Goal: Task Accomplishment & Management: Complete application form

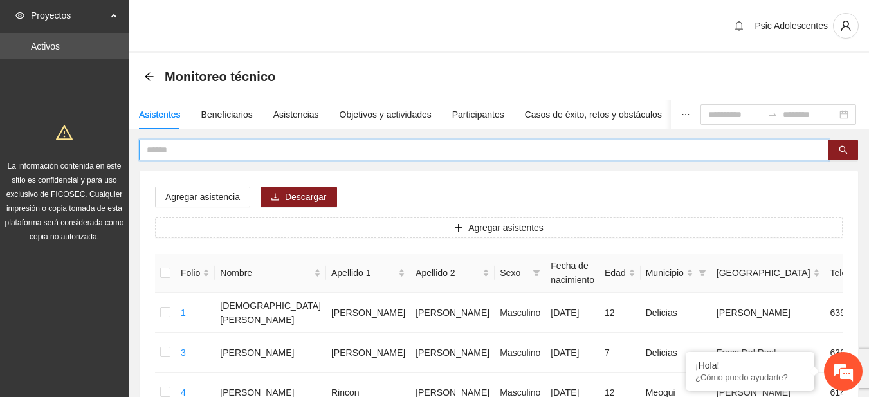
click at [386, 154] on input "text" at bounding box center [479, 150] width 665 height 14
type input "**********"
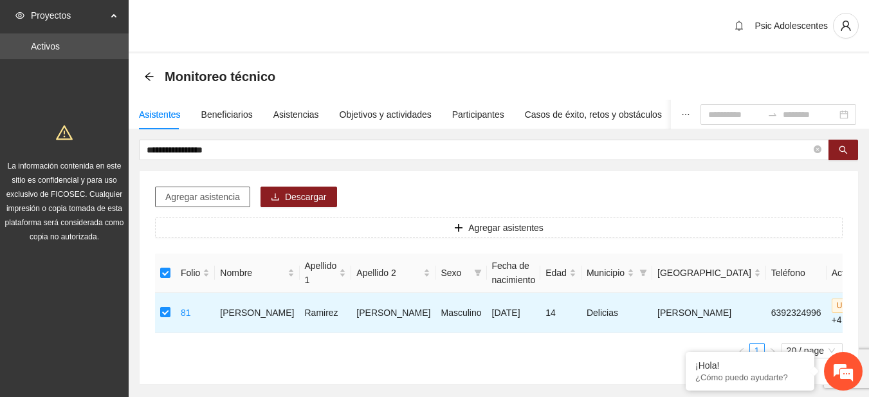
click at [207, 202] on span "Agregar asistencia" at bounding box center [202, 197] width 75 height 14
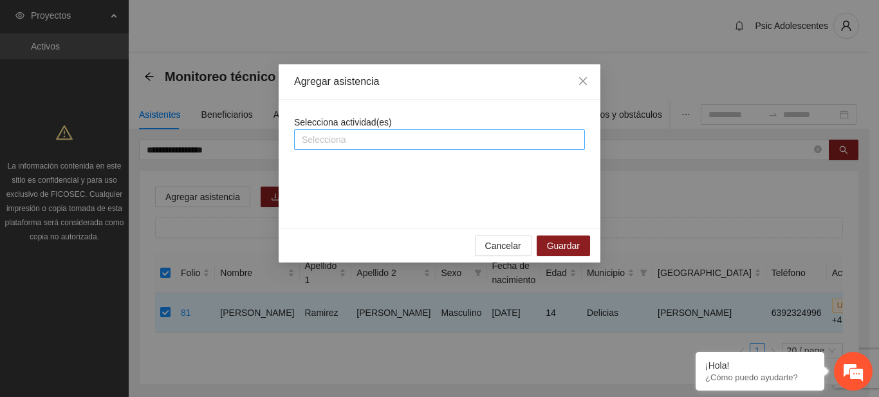
click at [320, 146] on div at bounding box center [439, 139] width 284 height 15
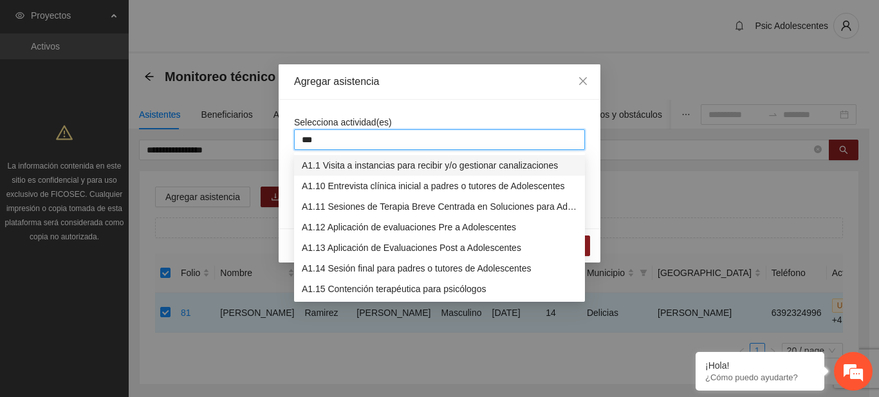
type input "****"
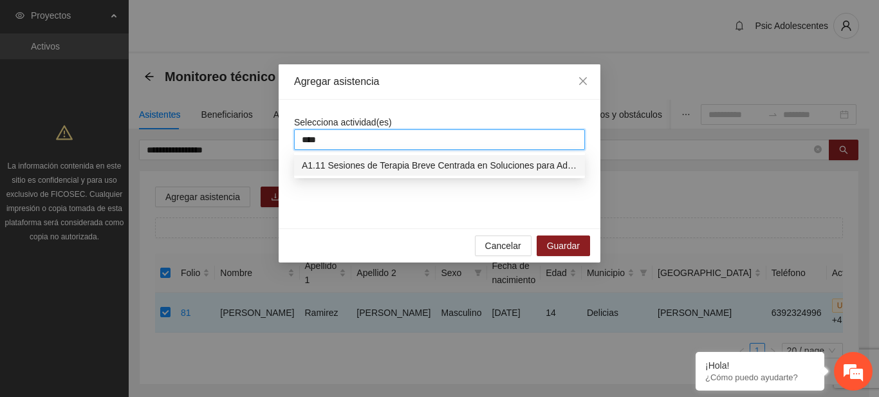
click at [339, 172] on div "A1.11 Sesiones de Terapia Breve Centrada en Soluciones para Adolescentes" at bounding box center [439, 165] width 275 height 14
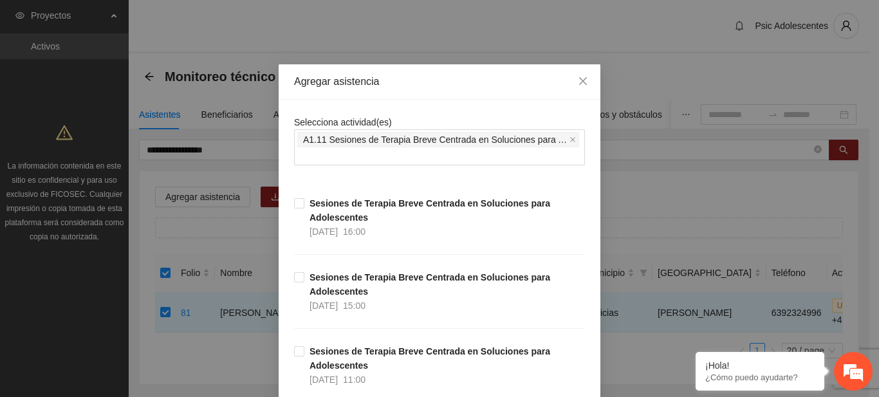
click at [446, 82] on div "Agregar asistencia" at bounding box center [439, 82] width 291 height 14
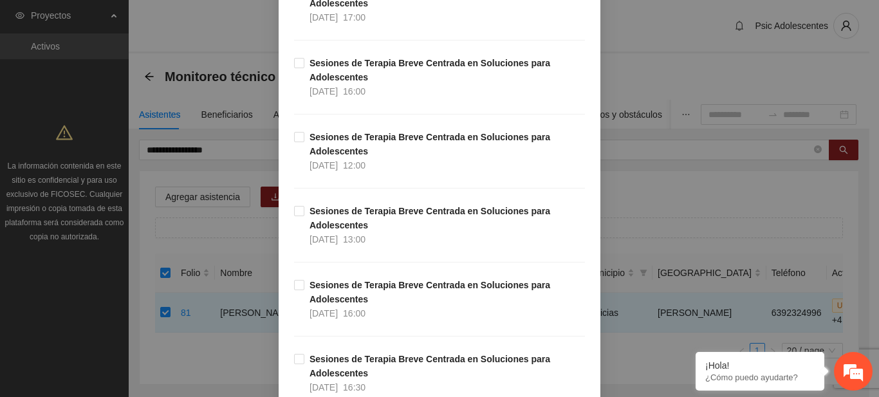
scroll to position [5319, 0]
click at [654, 61] on div "Agregar asistencia Selecciona actividad(es) A1.11 Sesiones de [MEDICAL_DATA] pa…" at bounding box center [439, 198] width 879 height 397
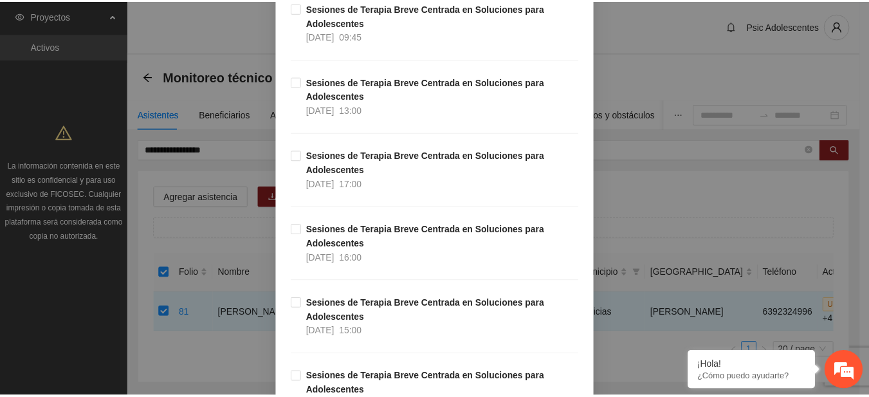
scroll to position [0, 0]
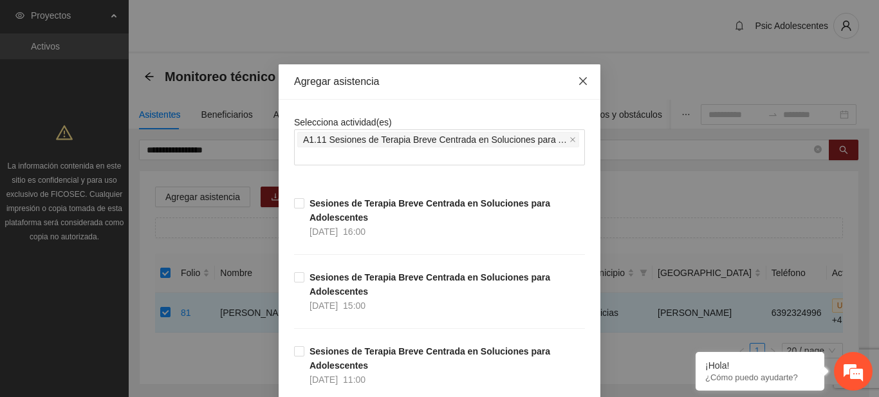
click at [578, 80] on icon "close" at bounding box center [583, 81] width 10 height 10
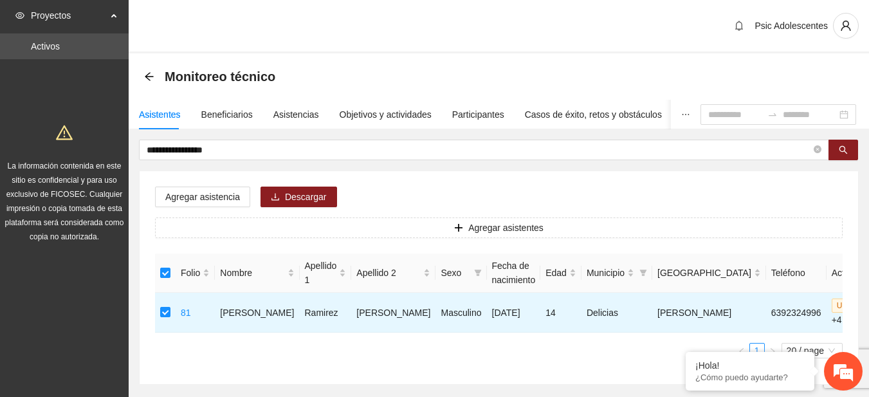
click at [147, 84] on div "Monitoreo técnico" at bounding box center [213, 76] width 139 height 21
click at [143, 73] on div "Monitoreo técnico" at bounding box center [499, 76] width 741 height 46
click at [148, 77] on icon "arrow-left" at bounding box center [149, 76] width 8 height 8
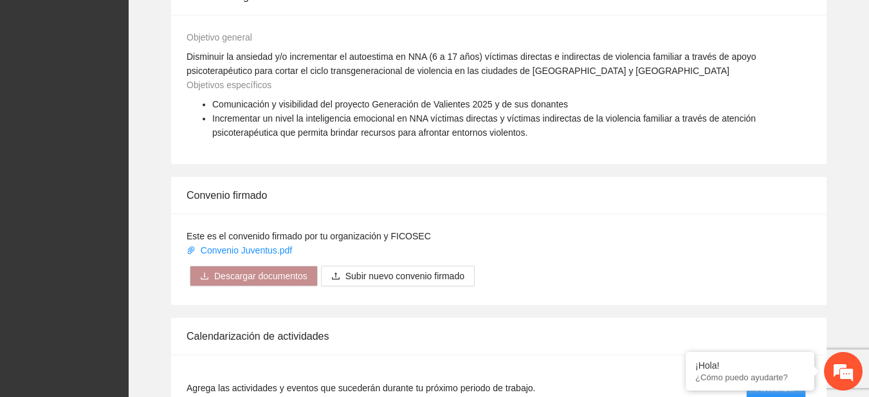
scroll to position [948, 0]
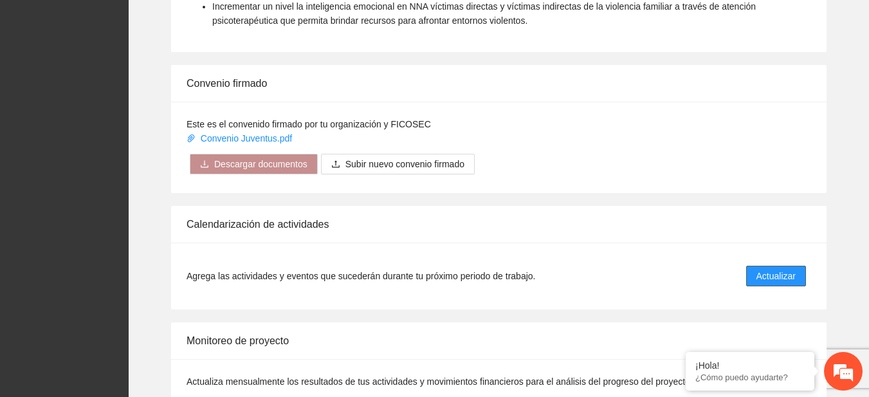
click at [768, 270] on span "Actualizar" at bounding box center [776, 276] width 39 height 14
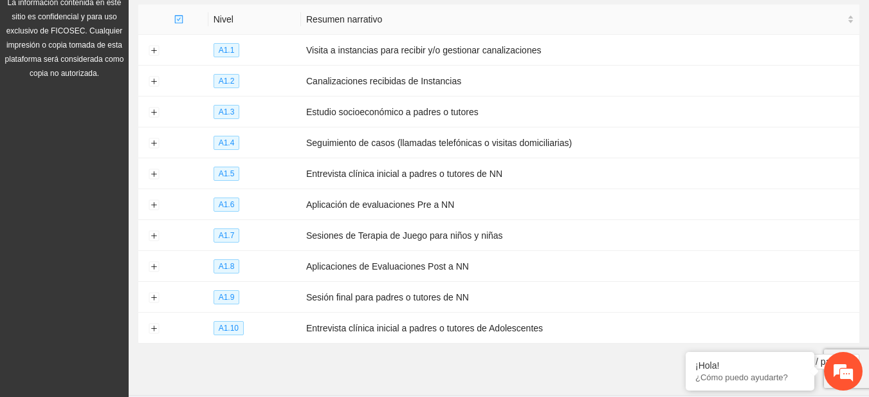
scroll to position [207, 0]
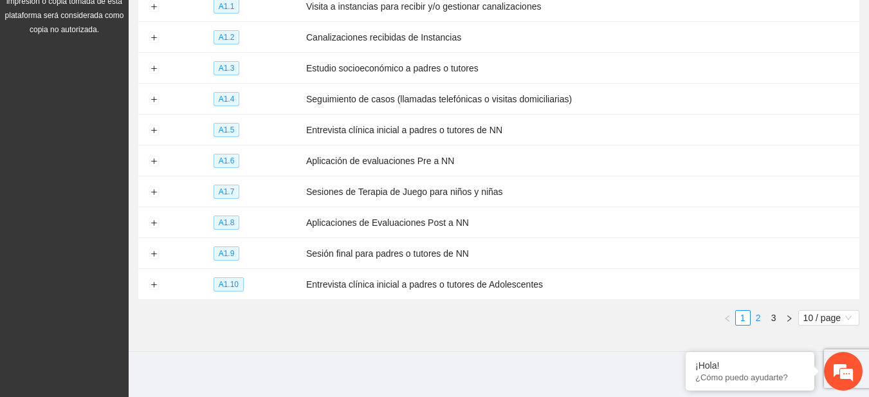
click at [752, 311] on link "2" at bounding box center [759, 318] width 14 height 14
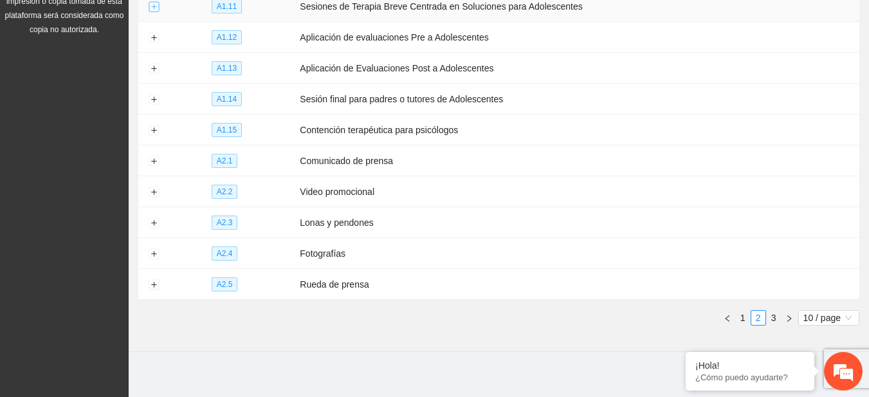
click at [149, 9] on button "Expand row" at bounding box center [154, 7] width 10 height 10
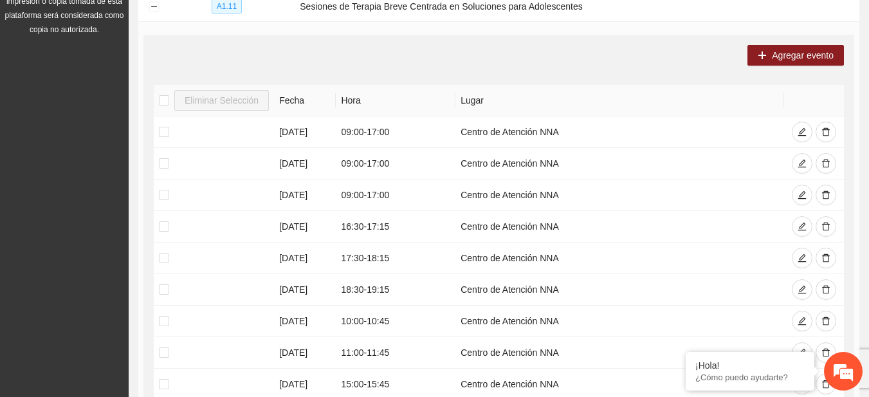
click at [864, 158] on section "Calendarización Aquí puedes ver los eventos programados dentro de las actividad…" at bounding box center [499, 331] width 741 height 970
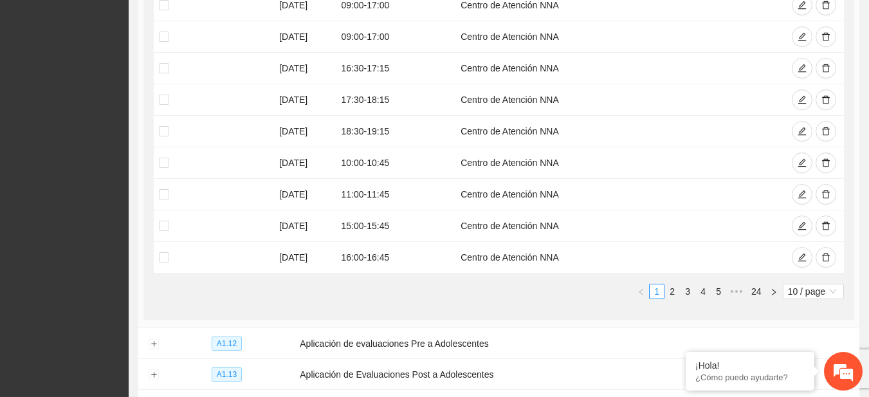
scroll to position [371, 0]
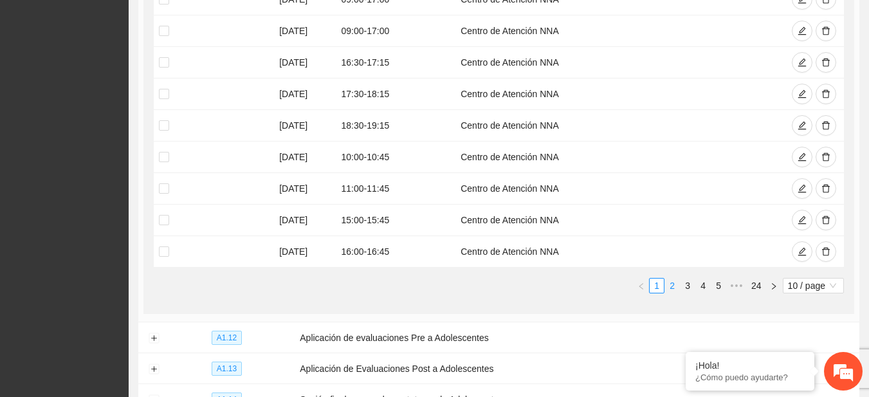
click at [669, 286] on link "2" at bounding box center [672, 286] width 14 height 14
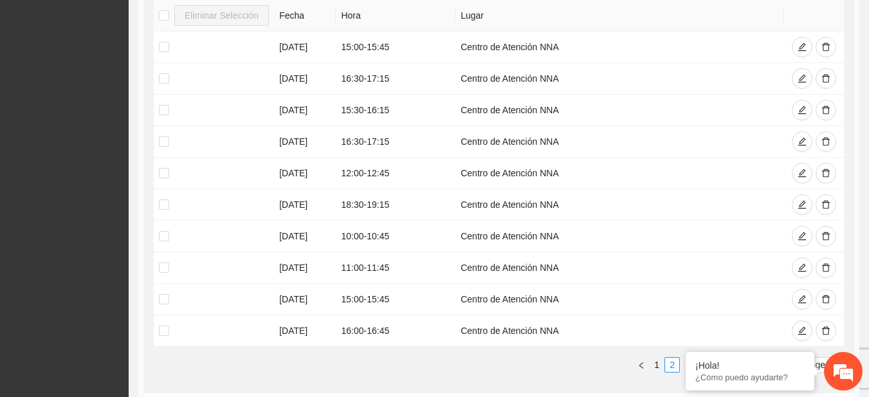
scroll to position [0, 0]
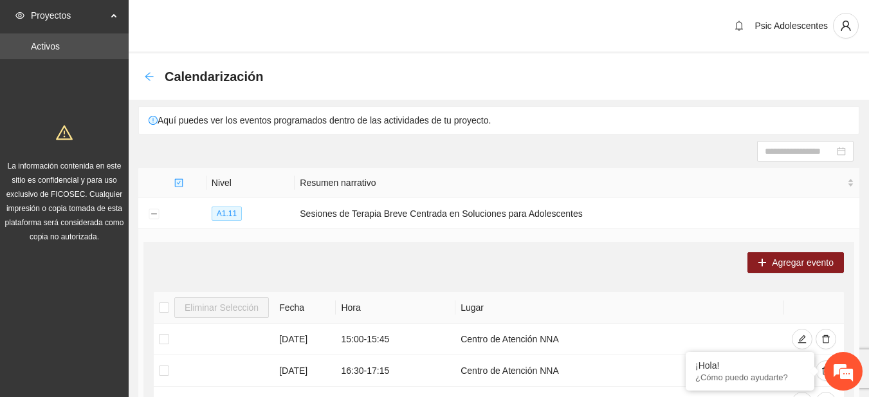
click at [150, 73] on icon "arrow-left" at bounding box center [149, 76] width 10 height 10
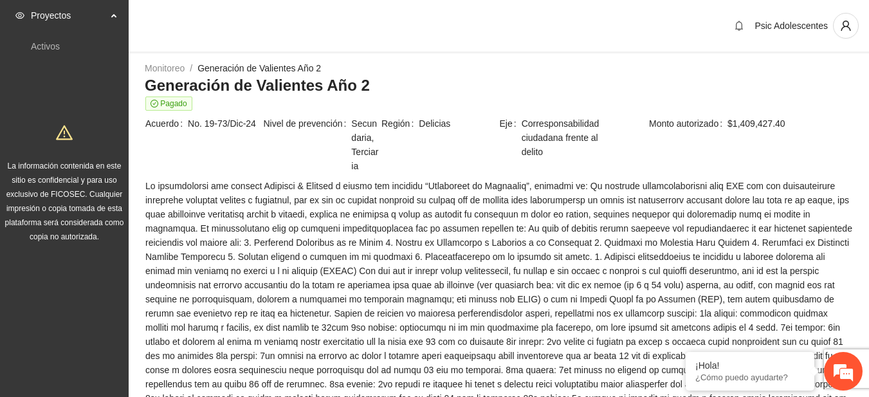
scroll to position [1048, 0]
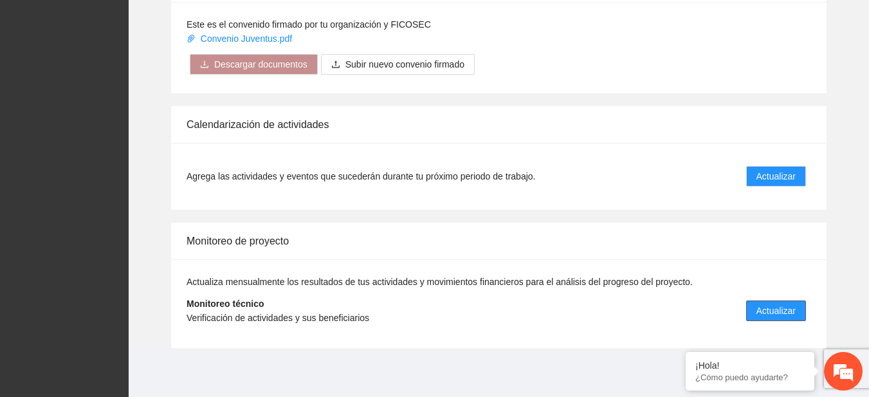
click at [772, 303] on button "Actualizar" at bounding box center [776, 310] width 60 height 21
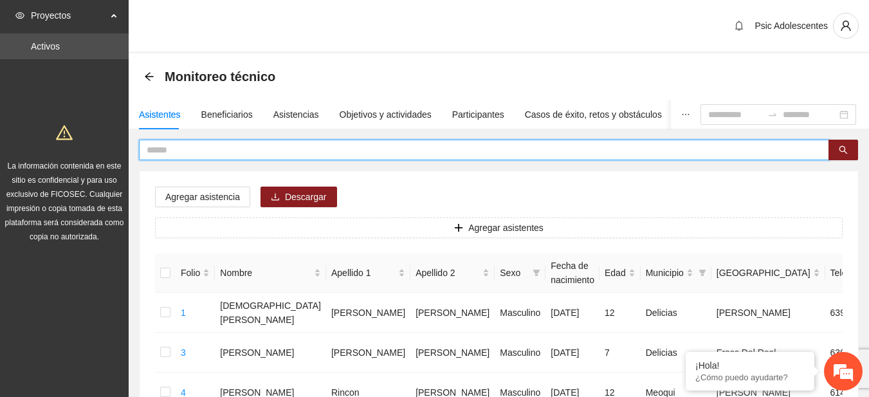
click at [210, 154] on input "text" at bounding box center [479, 150] width 665 height 14
type input "*"
type input "**********"
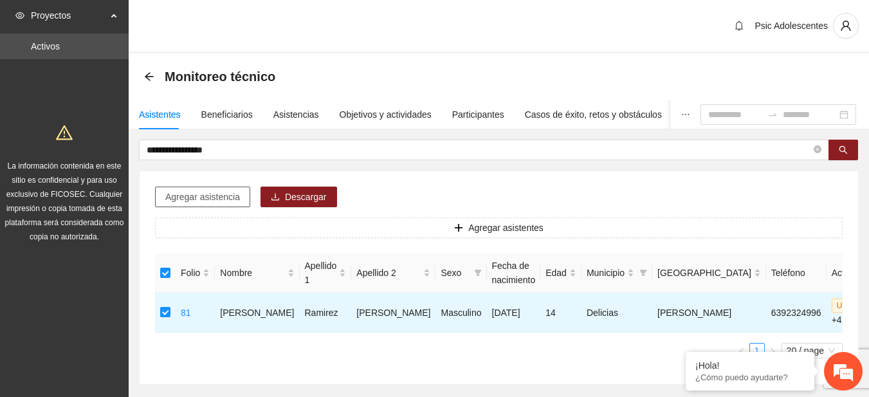
click at [202, 203] on span "Agregar asistencia" at bounding box center [202, 197] width 75 height 14
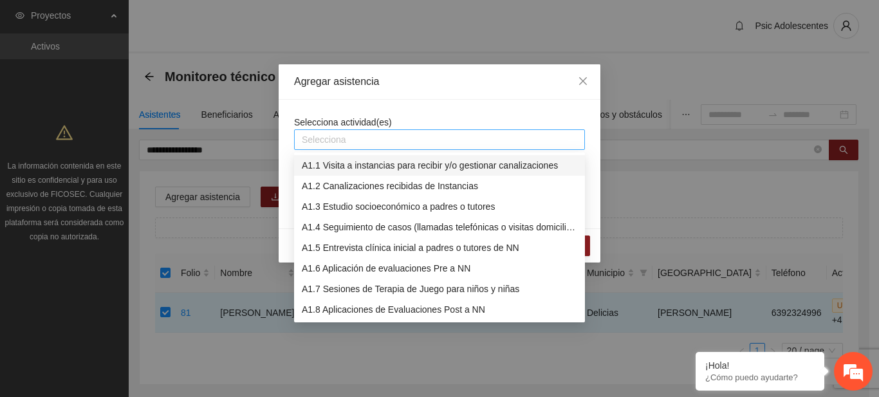
click at [333, 142] on div at bounding box center [439, 139] width 284 height 15
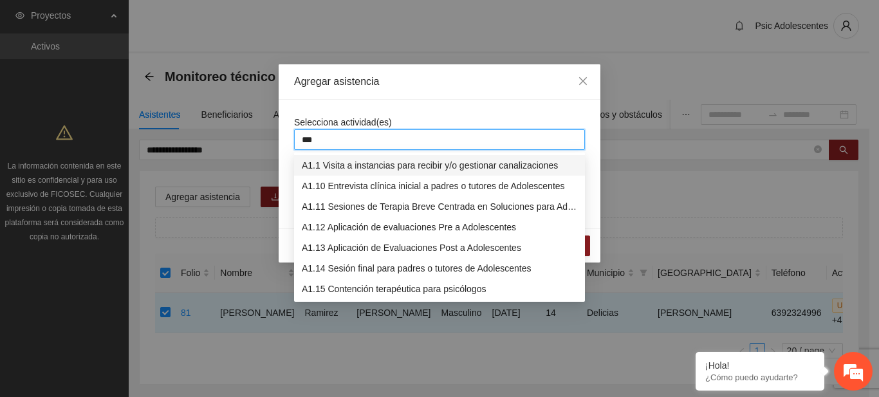
type input "****"
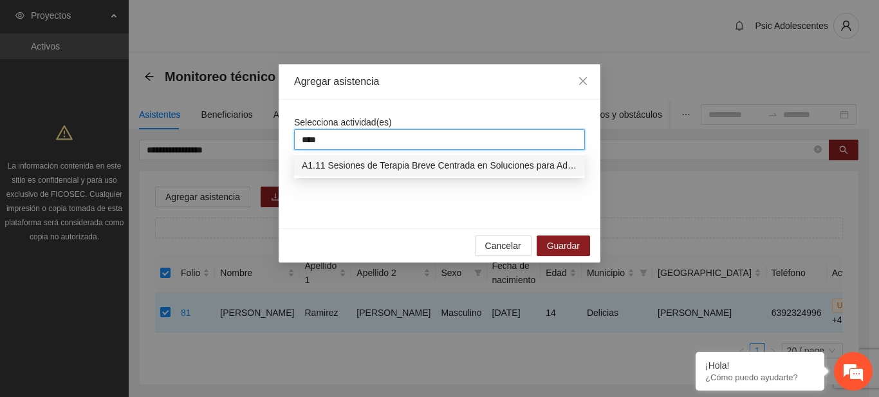
click at [338, 162] on div "A1.11 Sesiones de Terapia Breve Centrada en Soluciones para Adolescentes" at bounding box center [439, 165] width 275 height 14
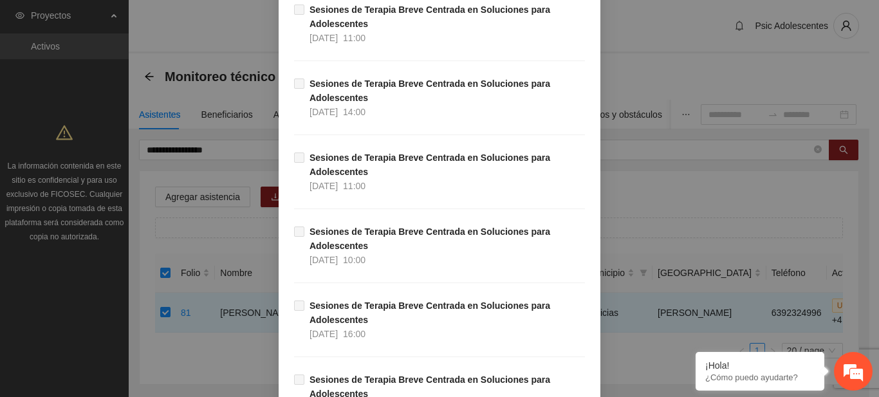
scroll to position [17137, 0]
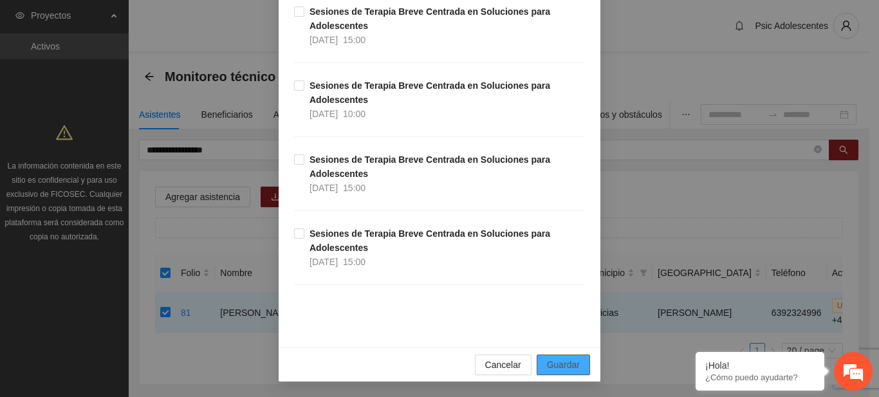
click at [574, 365] on span "Guardar" at bounding box center [563, 365] width 33 height 14
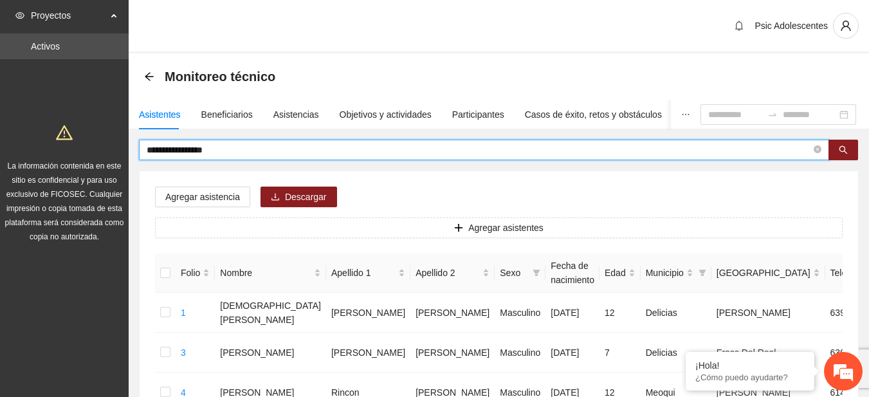
click at [270, 143] on input "**********" at bounding box center [479, 150] width 665 height 14
type input "*"
type input "**********"
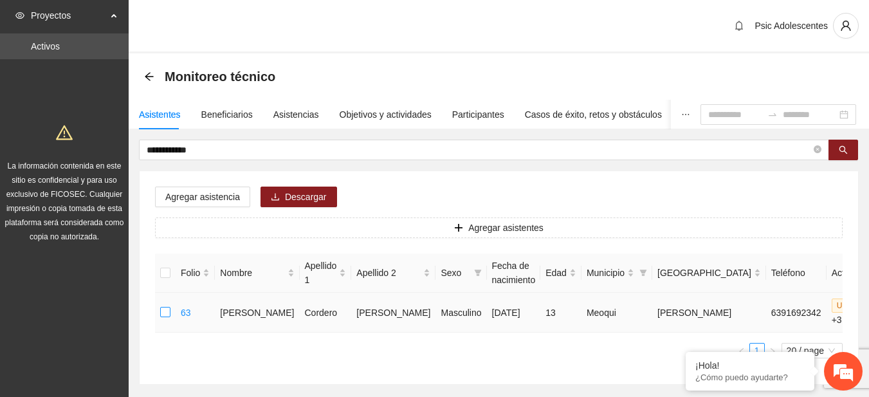
click at [166, 318] on label at bounding box center [165, 313] width 10 height 14
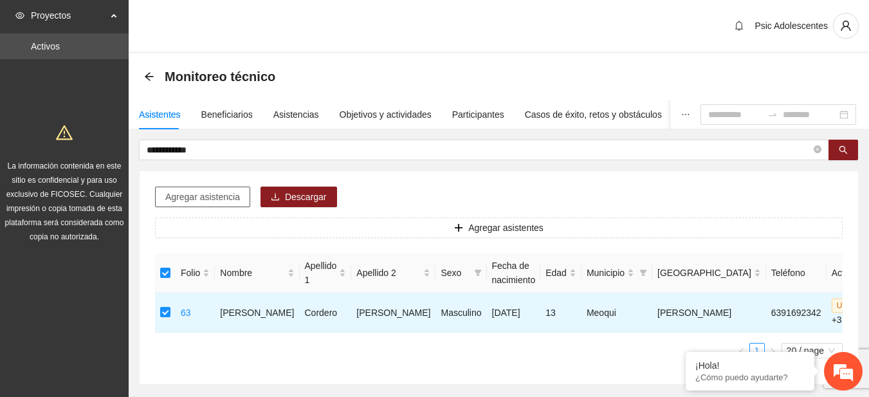
click at [192, 203] on span "Agregar asistencia" at bounding box center [202, 197] width 75 height 14
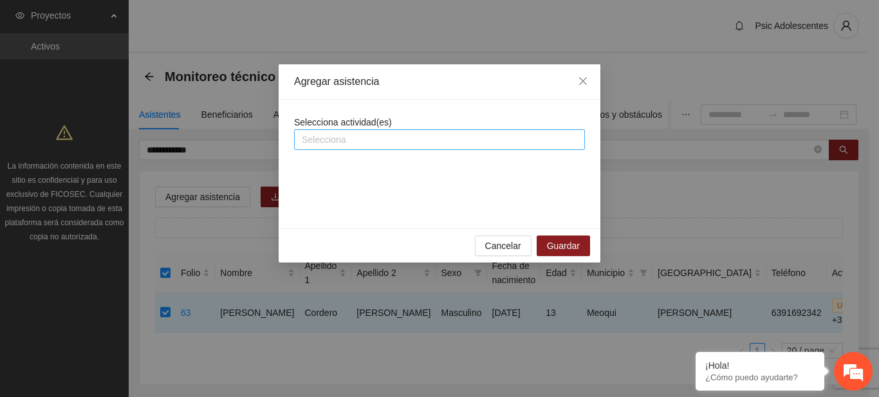
click at [331, 138] on div at bounding box center [439, 139] width 284 height 15
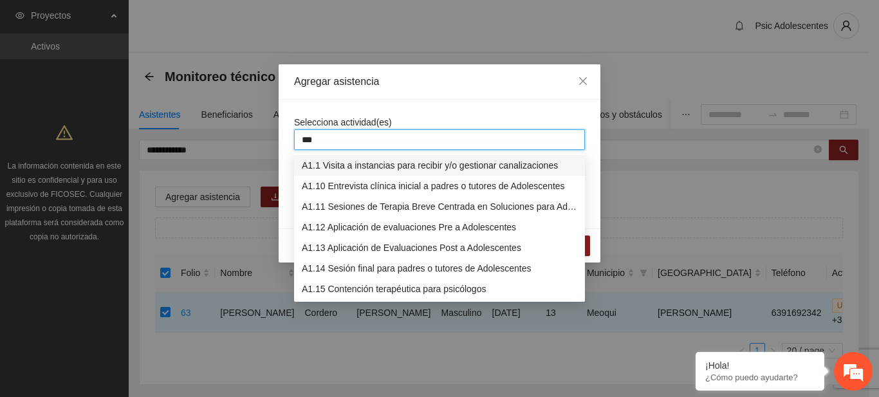
type input "****"
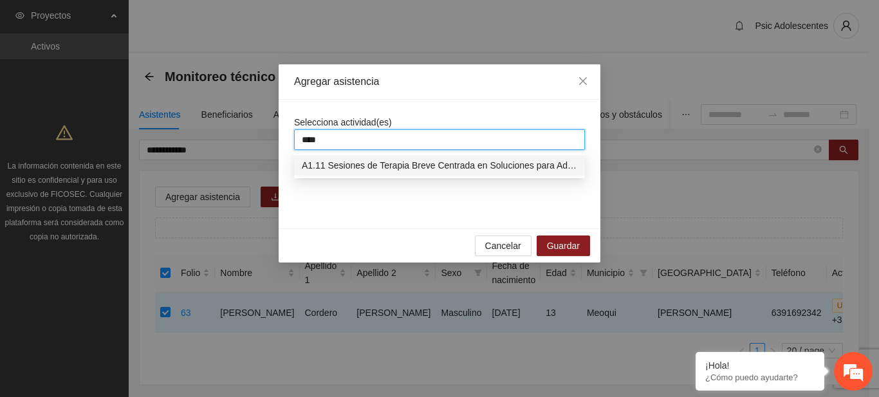
click at [333, 161] on div "A1.11 Sesiones de Terapia Breve Centrada en Soluciones para Adolescentes" at bounding box center [439, 165] width 275 height 14
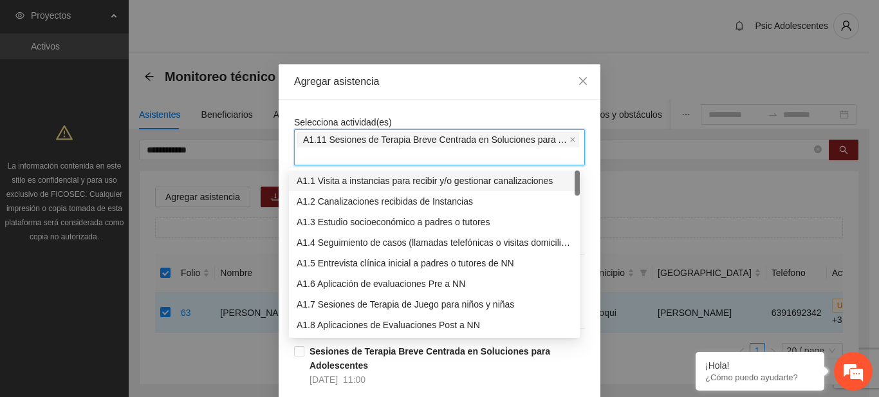
click at [422, 95] on div "Agregar asistencia" at bounding box center [440, 81] width 322 height 35
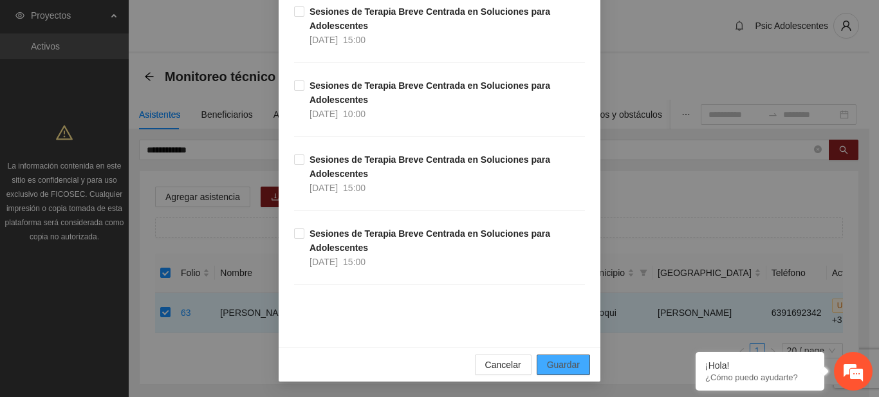
click at [547, 363] on span "Guardar" at bounding box center [563, 365] width 33 height 14
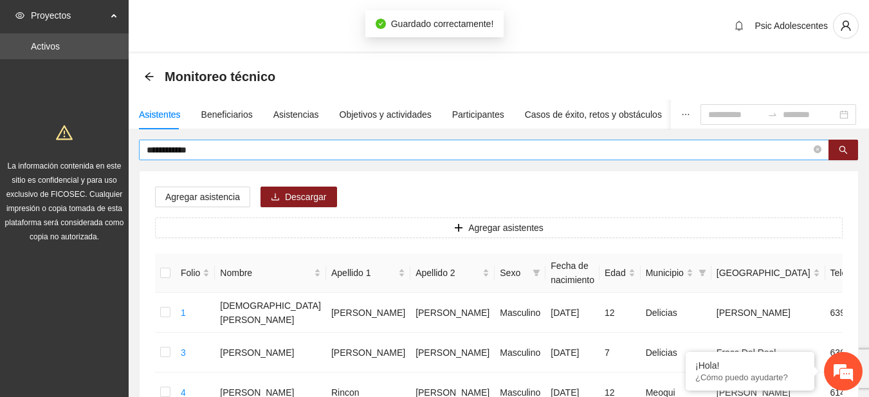
click at [210, 148] on input "**********" at bounding box center [479, 150] width 665 height 14
type input "*"
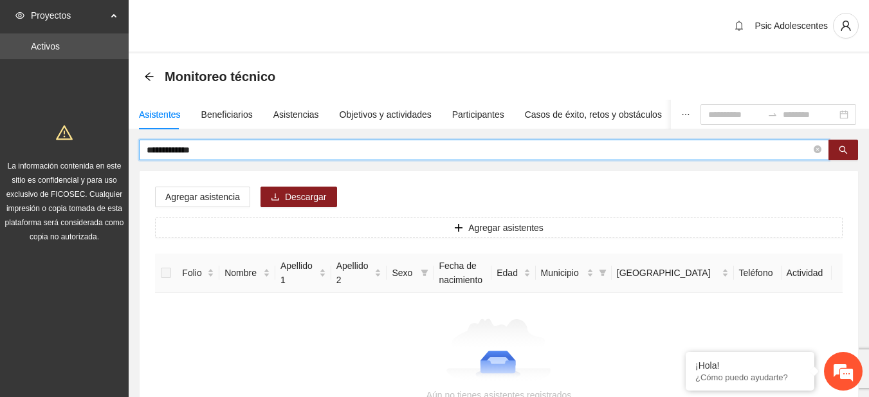
click at [185, 154] on input "**********" at bounding box center [479, 150] width 665 height 14
type input "*"
type input "*******"
click at [185, 154] on input "*******" at bounding box center [479, 150] width 665 height 14
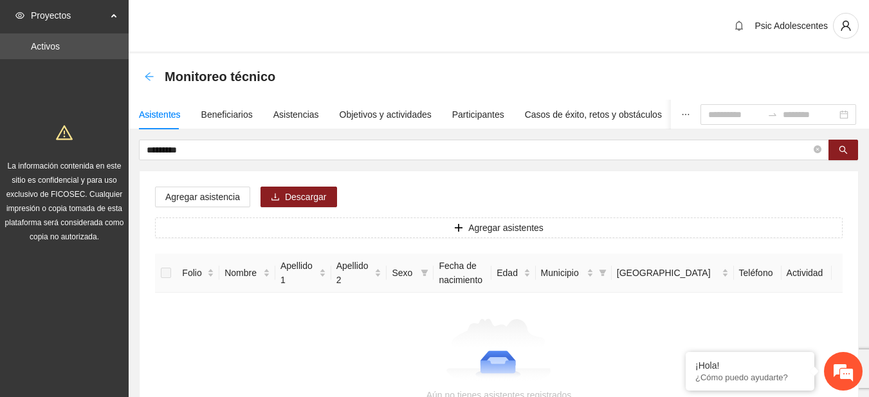
click at [149, 77] on icon "arrow-left" at bounding box center [149, 76] width 8 height 8
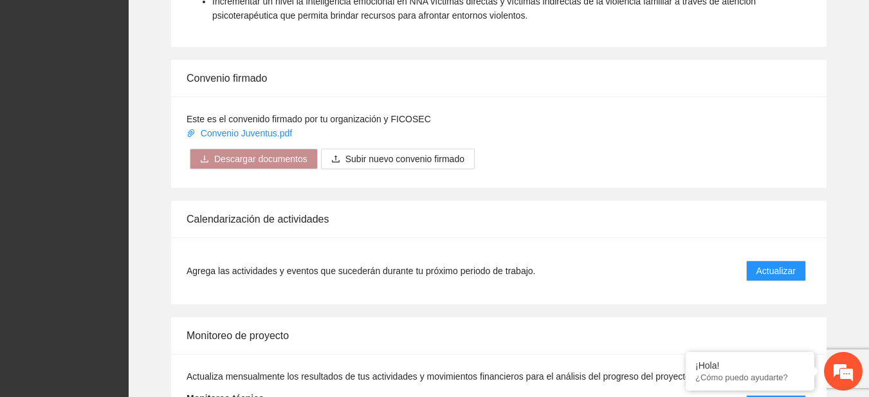
scroll to position [1008, 0]
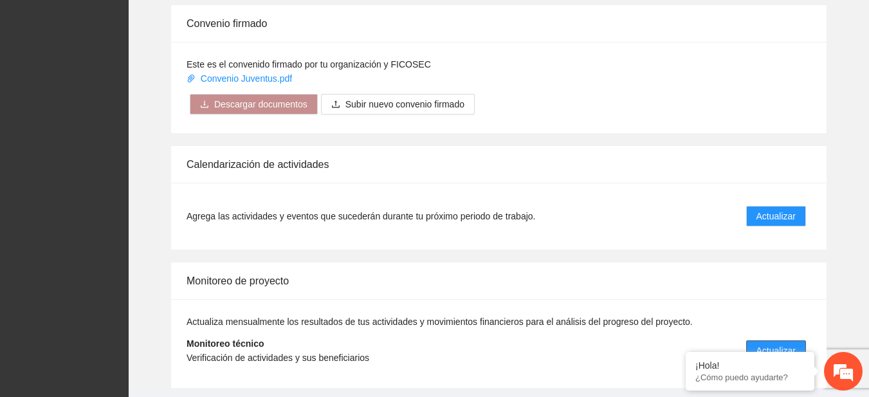
click at [784, 346] on span "Actualizar" at bounding box center [776, 351] width 39 height 14
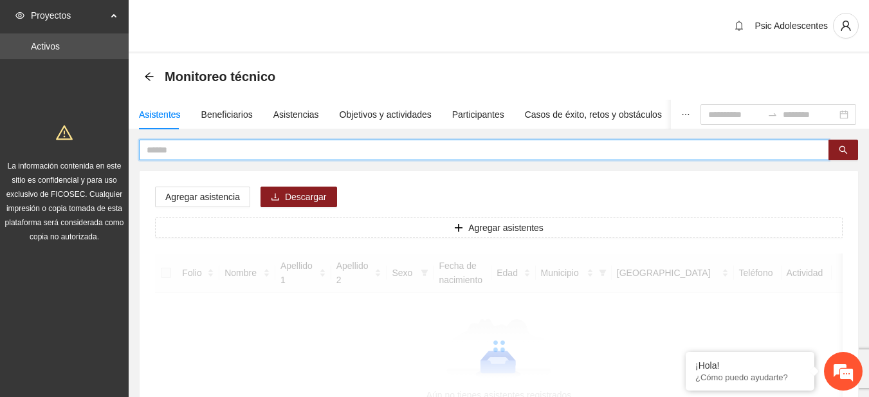
click at [291, 151] on input "text" at bounding box center [479, 150] width 665 height 14
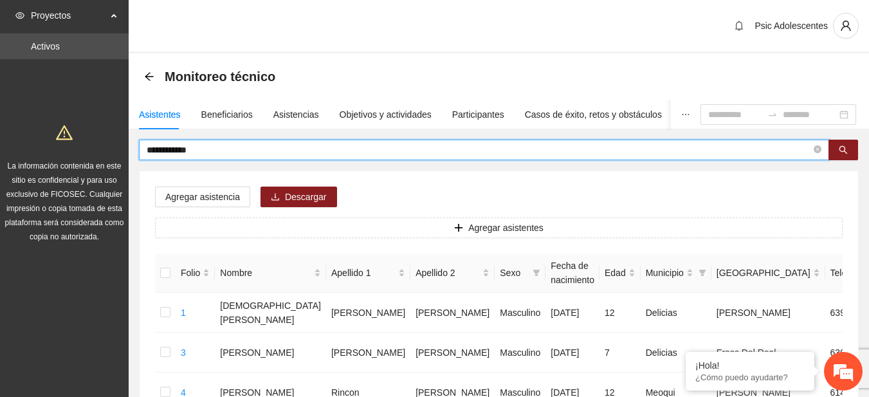
type input "**********"
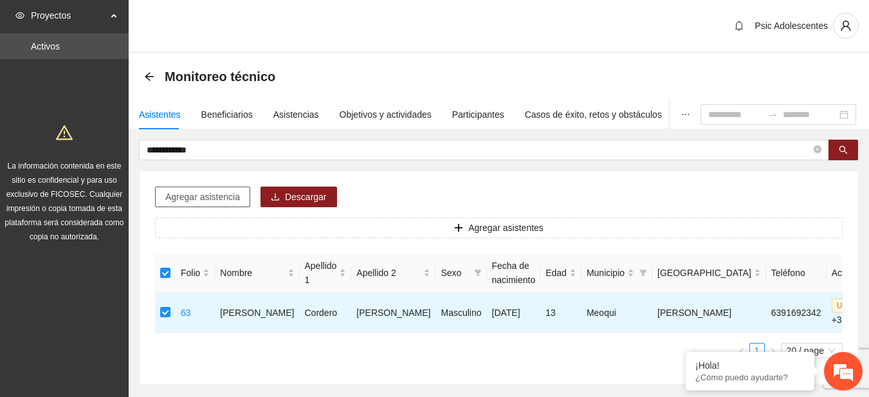
click at [205, 196] on span "Agregar asistencia" at bounding box center [202, 197] width 75 height 14
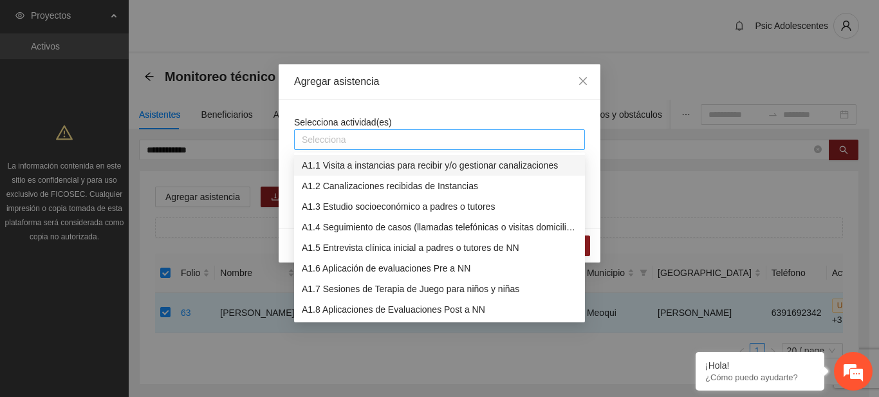
click at [312, 146] on div at bounding box center [439, 139] width 284 height 15
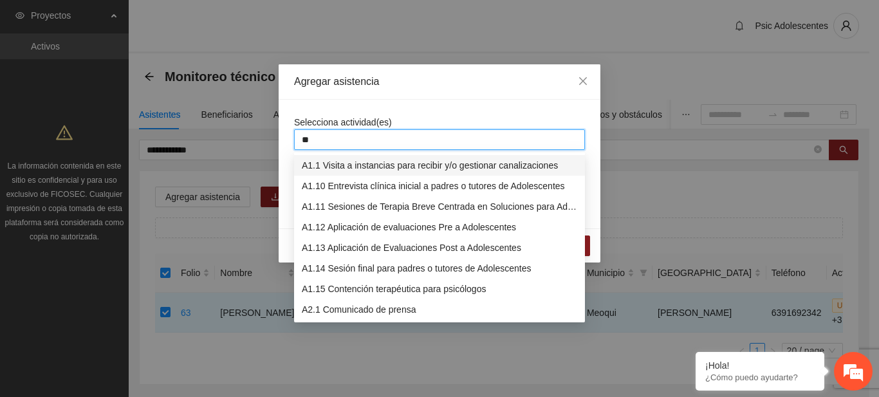
type input "*"
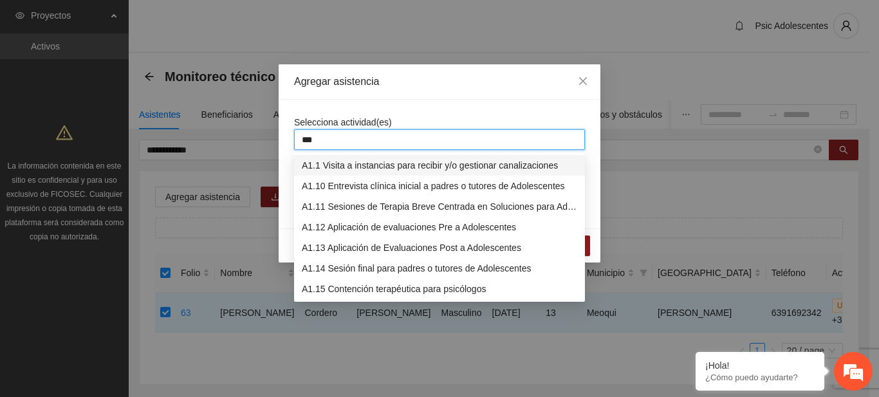
type input "****"
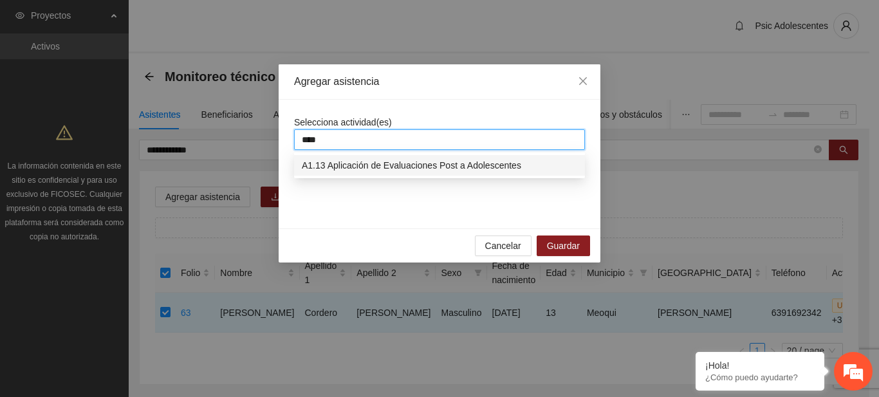
click at [329, 169] on div "A1.13 Aplicación de Evaluaciones Post a Adolescentes" at bounding box center [439, 165] width 275 height 14
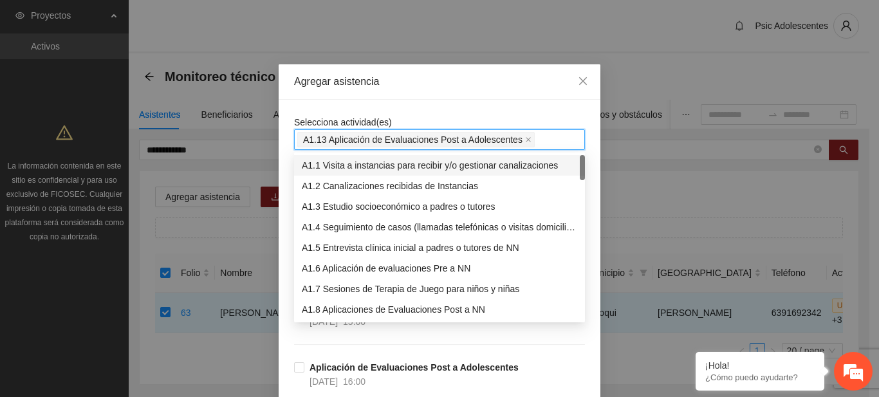
click at [392, 107] on div "Selecciona actividad(es) A1.13 Aplicación de Evaluaciones Post a Adolescentes A…" at bounding box center [440, 373] width 322 height 547
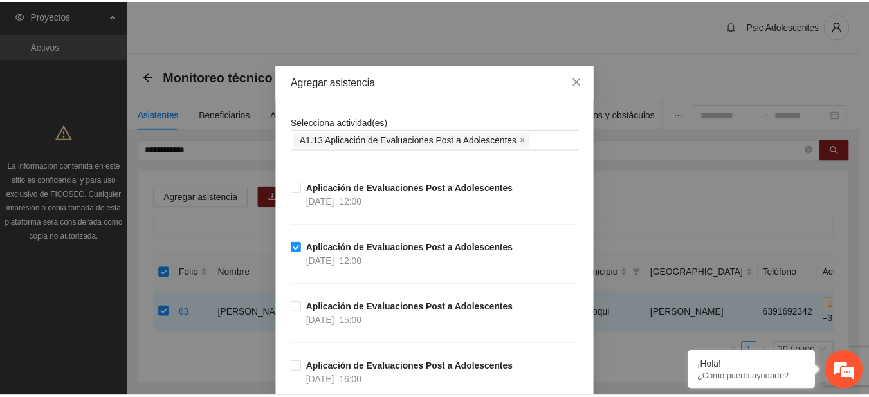
scroll to position [299, 0]
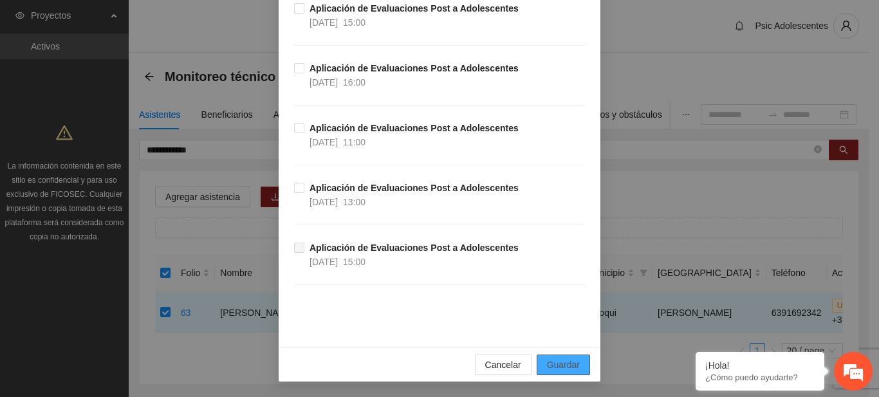
click at [564, 363] on span "Guardar" at bounding box center [563, 365] width 33 height 14
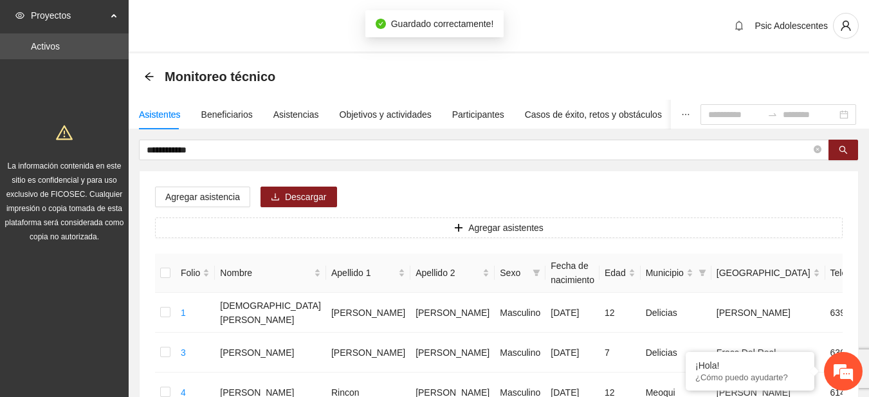
click at [143, 76] on div "Monitoreo técnico" at bounding box center [499, 76] width 741 height 46
click at [144, 76] on icon "arrow-left" at bounding box center [149, 76] width 10 height 10
